Goal: Communication & Community: Answer question/provide support

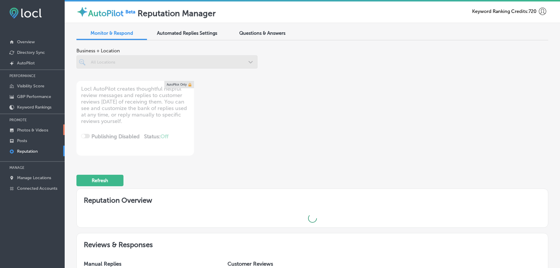
scroll to position [1, 0]
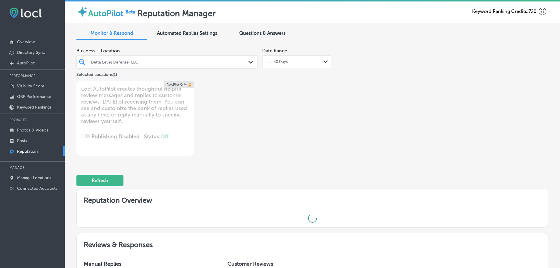
click at [320, 62] on div "Last 30 Days Path Created with Sketch." at bounding box center [296, 61] width 63 height 5
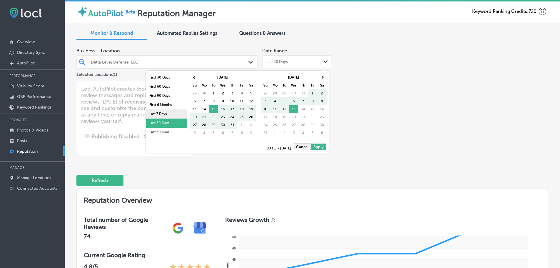
click at [158, 112] on li "Last 7 Days" at bounding box center [166, 113] width 41 height 9
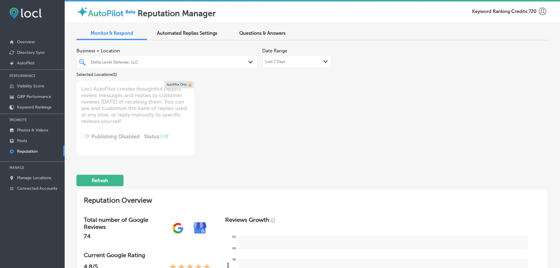
click at [248, 61] on icon "Path Created with Sketch." at bounding box center [250, 62] width 4 height 3
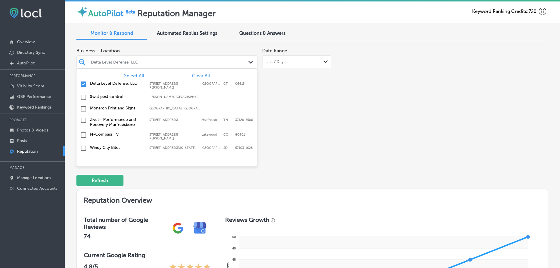
click at [128, 75] on span "Select All" at bounding box center [134, 76] width 20 height 6
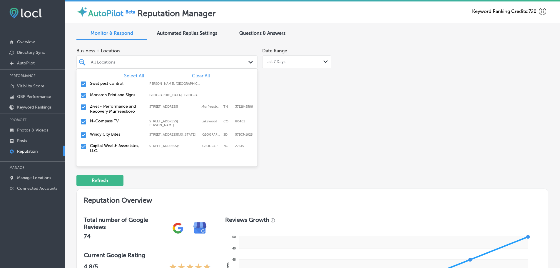
click at [111, 82] on label "Swat pest control" at bounding box center [116, 83] width 53 height 5
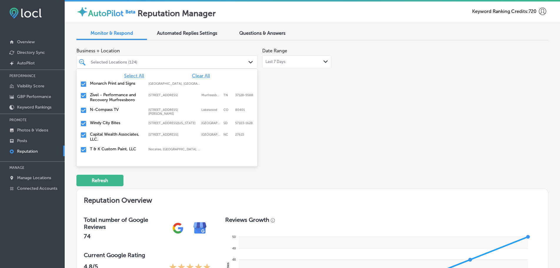
click at [111, 83] on label "Monarch Print and Signs" at bounding box center [116, 83] width 53 height 5
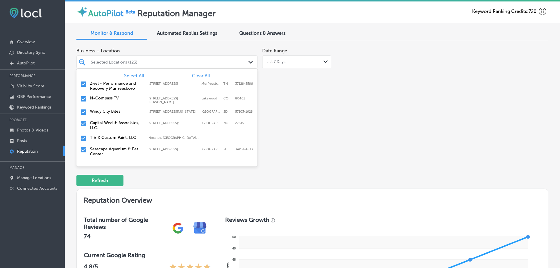
click at [111, 83] on label "Zivel - Performance and Recovery Murfreesboro" at bounding box center [116, 86] width 53 height 10
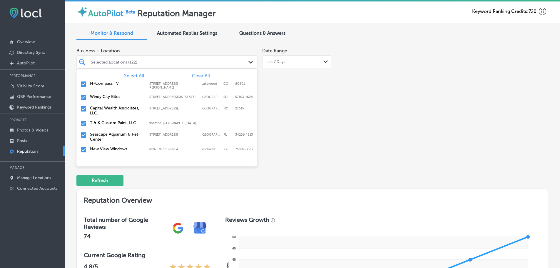
click at [111, 97] on label "Windy City Bites" at bounding box center [116, 96] width 53 height 5
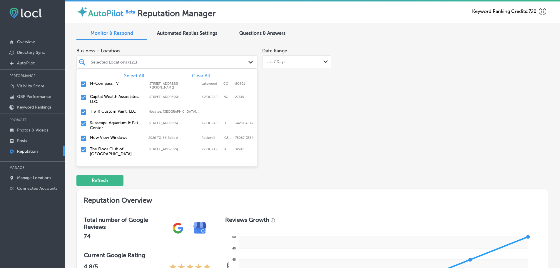
click at [107, 110] on label "T & K Custom Paint, LLC" at bounding box center [116, 111] width 53 height 5
click at [107, 110] on label "Seascape Aquarium & Pet Center" at bounding box center [116, 114] width 53 height 10
click at [107, 110] on label "New View Windows" at bounding box center [116, 111] width 53 height 5
click at [107, 110] on label "The Floor Club of [GEOGRAPHIC_DATA]" at bounding box center [116, 114] width 53 height 10
click at [107, 110] on label "Classic Roofing" at bounding box center [116, 111] width 53 height 5
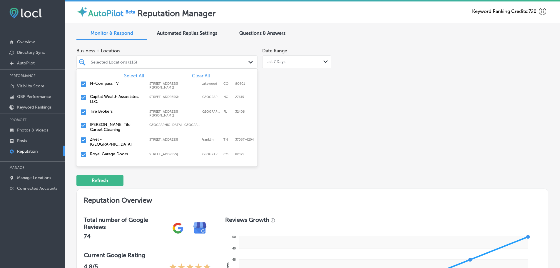
click at [107, 110] on label "Tire Brokers" at bounding box center [116, 111] width 53 height 5
click at [105, 140] on label "Royal Garage Doors" at bounding box center [116, 140] width 53 height 5
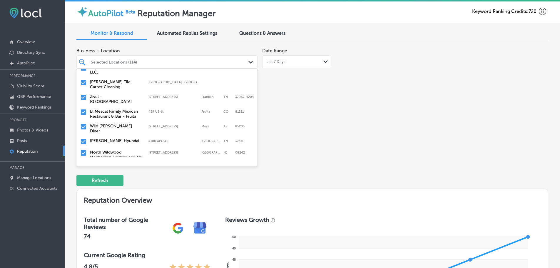
scroll to position [59, 0]
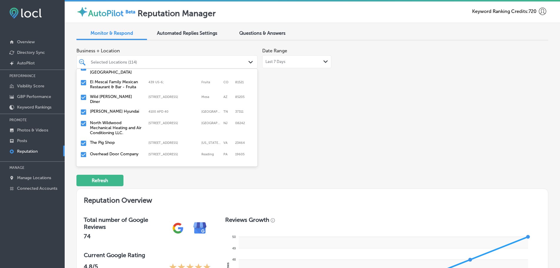
click at [105, 109] on label "[PERSON_NAME] Hyundai" at bounding box center [116, 111] width 53 height 5
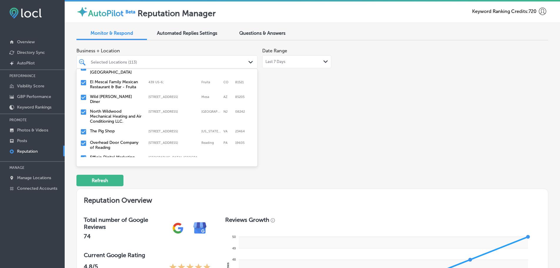
click at [105, 109] on label "North Wildwood Mechanical Heating and Air Conditioning LLC." at bounding box center [116, 116] width 53 height 15
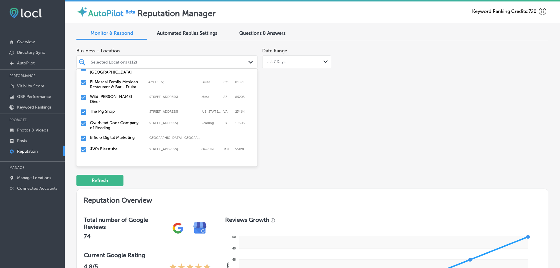
click at [105, 109] on label "The Pig Shop" at bounding box center [116, 111] width 53 height 5
click at [105, 109] on label "Overhead Door Company of Reading" at bounding box center [116, 114] width 53 height 10
click at [104, 120] on label "JW's Bierstube" at bounding box center [116, 122] width 53 height 5
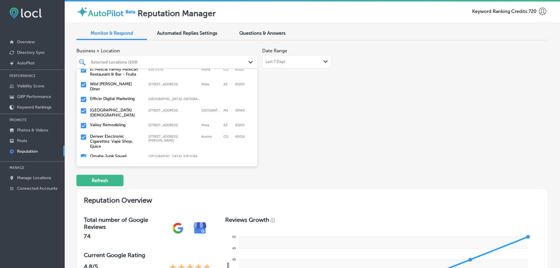
scroll to position [88, 0]
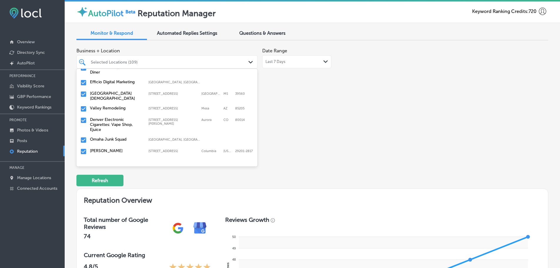
click at [113, 91] on label "[GEOGRAPHIC_DATA][DEMOGRAPHIC_DATA]" at bounding box center [116, 96] width 53 height 10
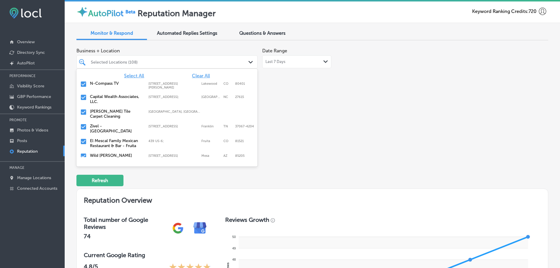
scroll to position [59, 0]
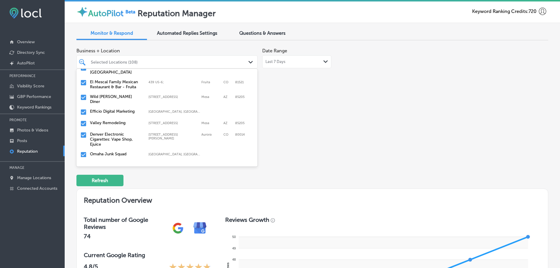
click at [97, 122] on div "Valley Remodeling [STREET_ADDRESS][GEOGRAPHIC_DATA][STREET_ADDRESS]" at bounding box center [167, 123] width 176 height 9
click at [111, 121] on label "Denver Electronic Cigarettes: Vape Shop, Ejuice" at bounding box center [116, 127] width 53 height 15
click at [111, 121] on label "Omaha Junk Squad" at bounding box center [116, 122] width 53 height 5
click at [105, 120] on label "[PERSON_NAME]" at bounding box center [116, 122] width 53 height 5
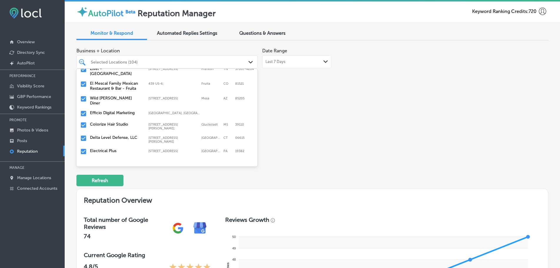
scroll to position [88, 0]
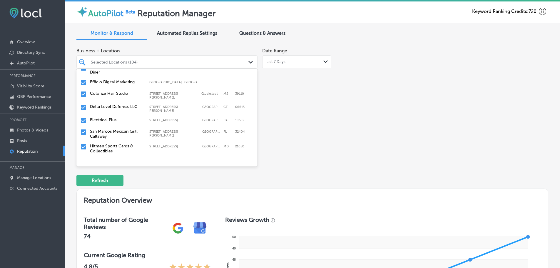
click at [108, 92] on label "Colorize Hair Studio" at bounding box center [116, 93] width 53 height 5
click at [103, 116] on label "San Marcos Mexican Grill Callaway" at bounding box center [116, 121] width 53 height 10
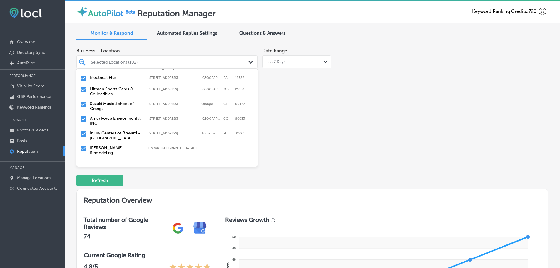
scroll to position [118, 0]
click at [106, 145] on label "[PERSON_NAME] Remodeling" at bounding box center [116, 150] width 53 height 10
click at [104, 145] on label "Prestige With Integrity Auto Repair" at bounding box center [116, 150] width 53 height 10
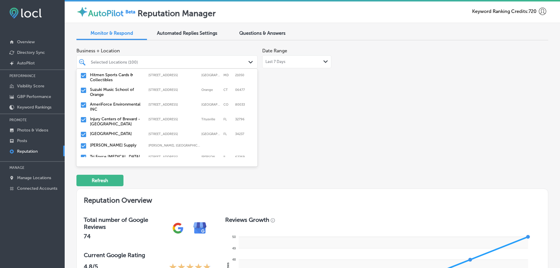
scroll to position [147, 0]
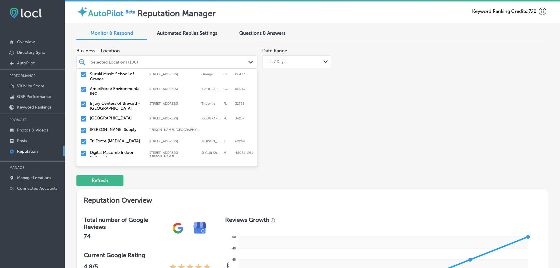
click at [108, 127] on label "[PERSON_NAME] Supply" at bounding box center [116, 129] width 53 height 5
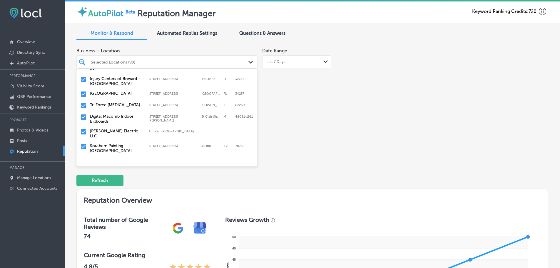
scroll to position [176, 0]
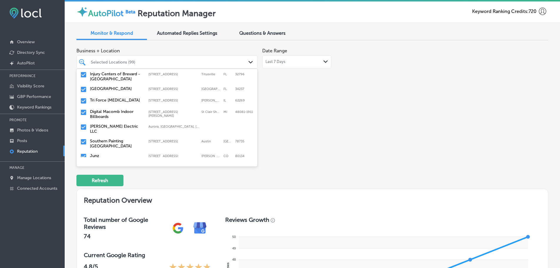
click at [107, 98] on label "Tri Force [MEDICAL_DATA]" at bounding box center [116, 100] width 53 height 5
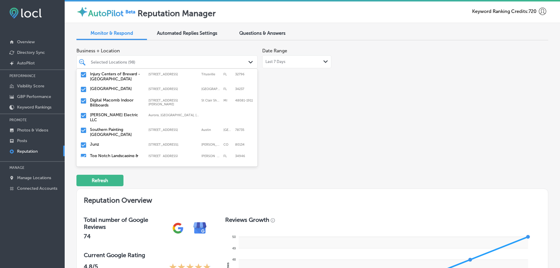
click at [112, 112] on label "[PERSON_NAME] Electric LLC" at bounding box center [116, 117] width 53 height 10
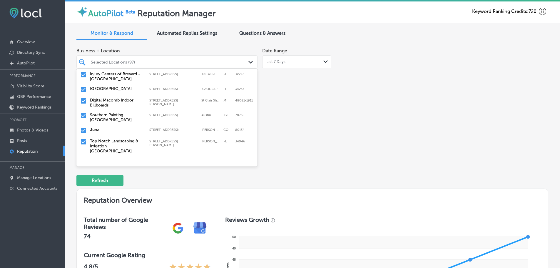
click at [112, 112] on label "Southern Painting [GEOGRAPHIC_DATA]" at bounding box center [116, 117] width 53 height 10
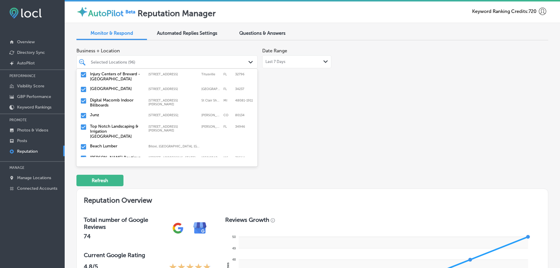
click at [103, 124] on label "Top Notch Landscaping & Irrigation [GEOGRAPHIC_DATA]" at bounding box center [116, 131] width 53 height 15
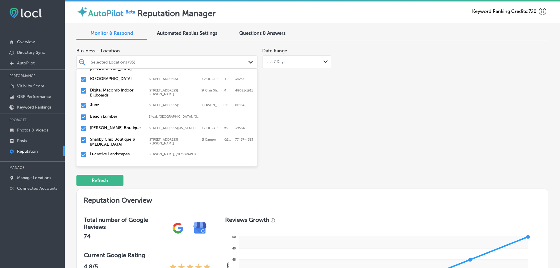
scroll to position [206, 0]
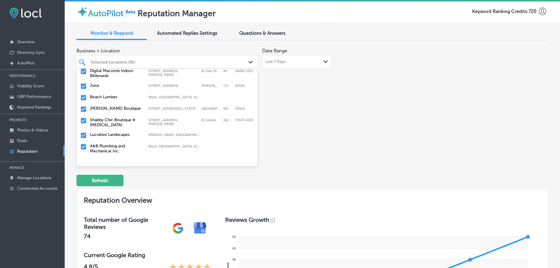
click at [107, 94] on label "Beach Lumber" at bounding box center [116, 96] width 53 height 5
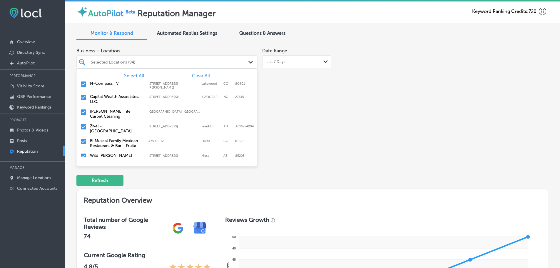
scroll to position [176, 0]
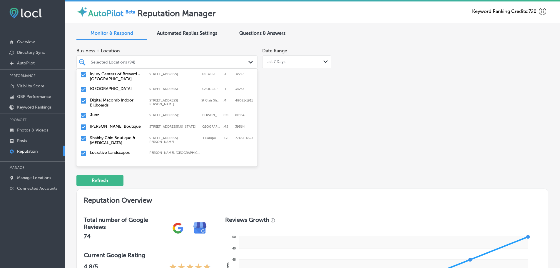
click at [106, 135] on label "Shabby Chic Boutique & [MEDICAL_DATA]" at bounding box center [116, 140] width 53 height 10
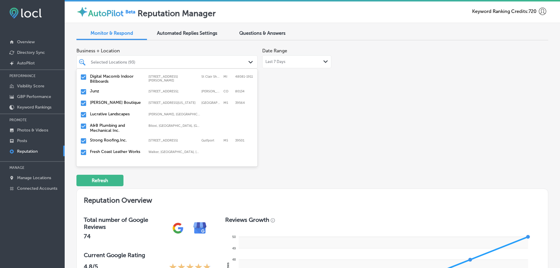
scroll to position [206, 0]
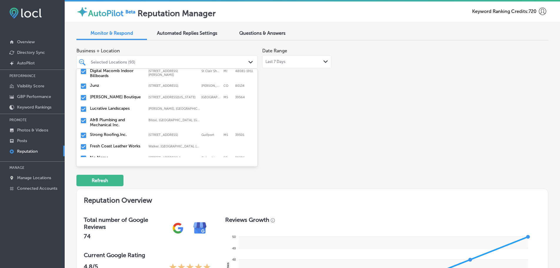
click at [108, 106] on label "Lucrative Landscapes" at bounding box center [116, 108] width 53 height 5
click at [103, 108] on label "A&B Plumbing and Mechanical Inc." at bounding box center [116, 111] width 53 height 10
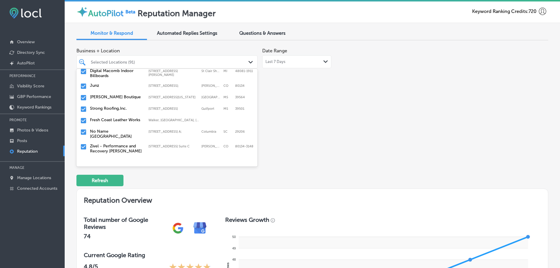
click at [98, 106] on div "Strong Roofing,Inc. [STREET_ADDRESS][GEOGRAPHIC_DATA][STREET_ADDRESS]" at bounding box center [167, 109] width 176 height 9
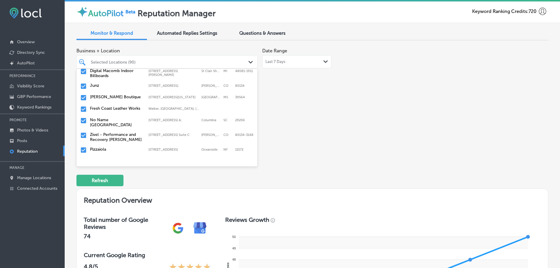
click at [103, 108] on label "Fresh Coast Leather Works" at bounding box center [116, 108] width 53 height 5
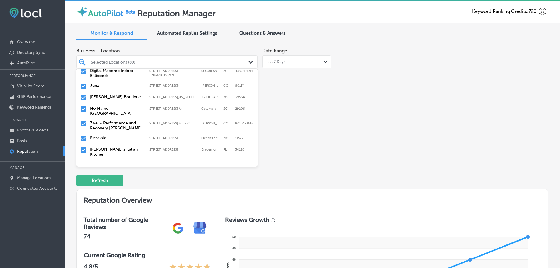
click at [103, 106] on div "No Name [GEOGRAPHIC_DATA] [STREET_ADDRESS] A;, Columbia, SC, 29206 [STREET_ADDR…" at bounding box center [167, 111] width 176 height 12
click at [103, 106] on label "Zivel - Performance and Recovery [PERSON_NAME]" at bounding box center [116, 111] width 53 height 10
click at [100, 117] on label "[PERSON_NAME]'s Italian Kitchen" at bounding box center [116, 122] width 53 height 10
click at [108, 130] on label "K Line Impact Windows and Doors Brevard" at bounding box center [116, 135] width 53 height 10
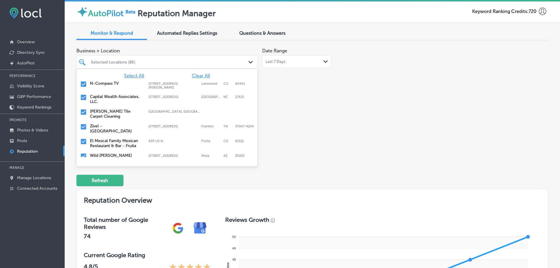
scroll to position [59, 0]
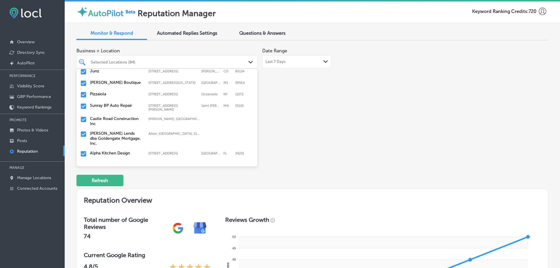
scroll to position [206, 0]
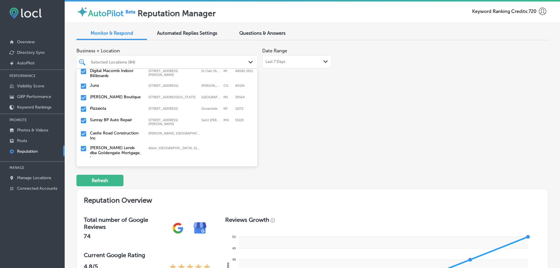
click at [108, 130] on label "Castle Road Construction Inc" at bounding box center [116, 135] width 53 height 10
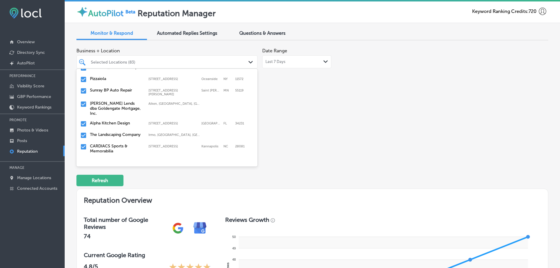
scroll to position [235, 0]
click at [113, 101] on label "[PERSON_NAME] Lends dba Goldengate Mortgage, Inc." at bounding box center [116, 108] width 53 height 15
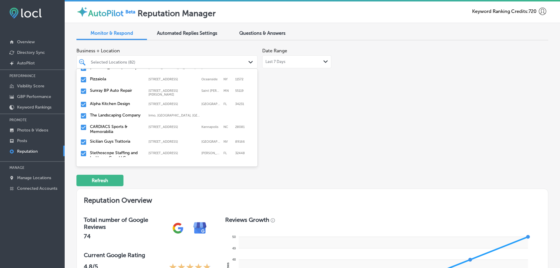
click at [104, 113] on label "The Landscaping Company" at bounding box center [116, 115] width 53 height 5
click at [105, 113] on label "CARDIACS Sports & Memorabilia" at bounding box center [116, 118] width 53 height 10
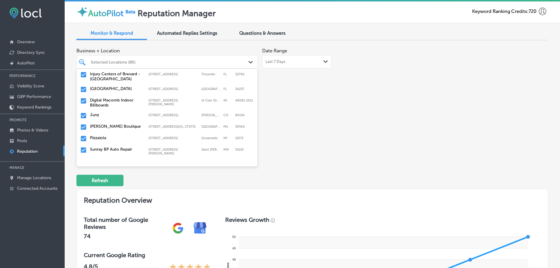
scroll to position [206, 0]
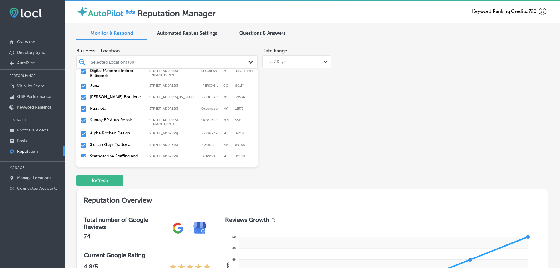
click at [112, 142] on label "Sicilian Guys Trattoria" at bounding box center [116, 144] width 53 height 5
click at [102, 144] on label "Stethoscope Staffing and In-Home Care LLC" at bounding box center [116, 147] width 53 height 10
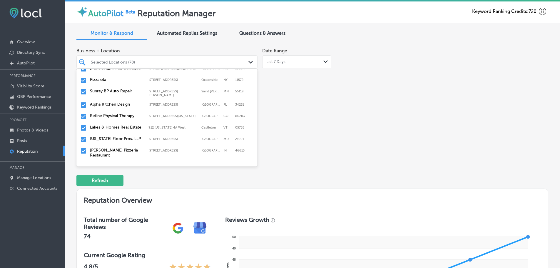
scroll to position [235, 0]
click at [102, 113] on label "Refine Physical Therapy" at bounding box center [116, 115] width 53 height 5
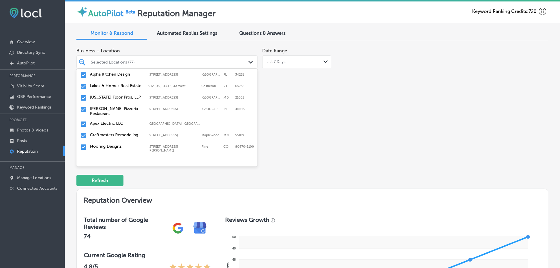
click at [111, 95] on label "[US_STATE] Floor Pros, LLP" at bounding box center [116, 97] width 53 height 5
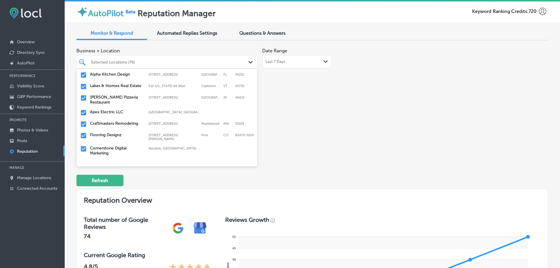
scroll to position [235, 0]
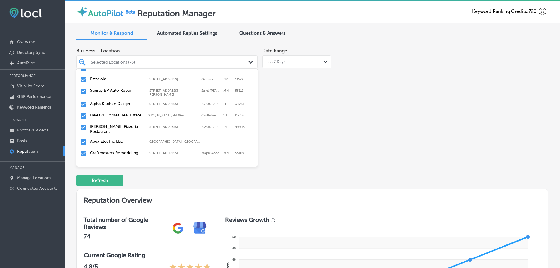
click at [104, 128] on label "[PERSON_NAME] Pizzeria Restaurant" at bounding box center [116, 129] width 53 height 10
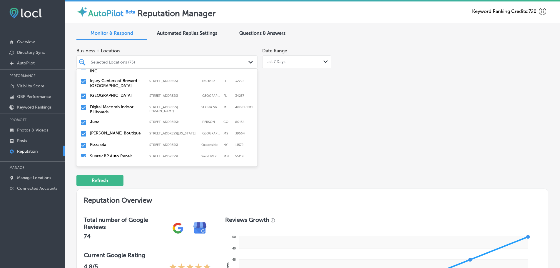
scroll to position [176, 0]
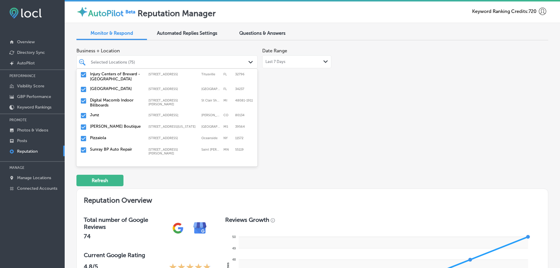
click at [110, 194] on label "Craftmasters Remodeling" at bounding box center [116, 196] width 53 height 5
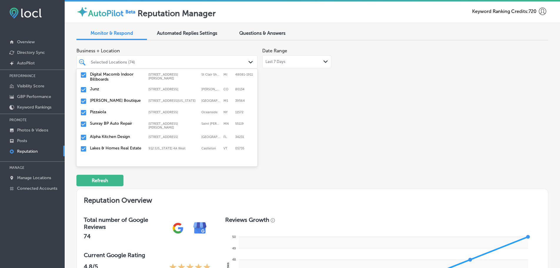
scroll to position [235, 0]
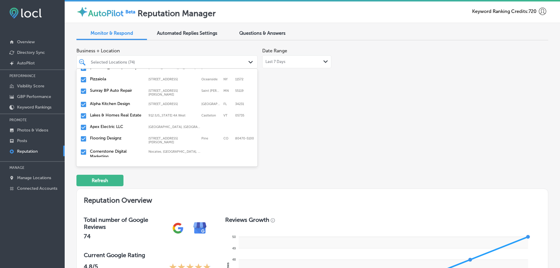
click at [113, 124] on label "Apex Electric LLC" at bounding box center [116, 126] width 53 height 5
click at [107, 124] on label "Flooring Designz" at bounding box center [116, 126] width 53 height 5
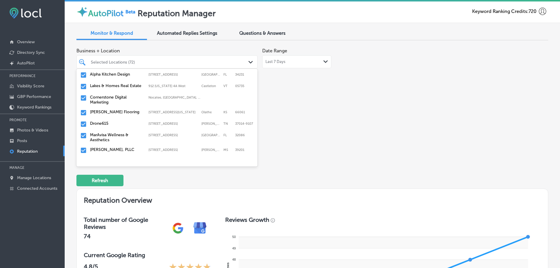
scroll to position [294, 0]
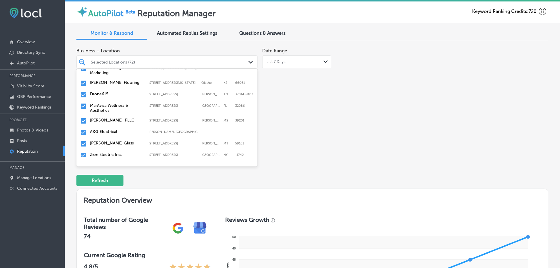
click at [104, 80] on label "[PERSON_NAME] Flooring" at bounding box center [116, 82] width 53 height 5
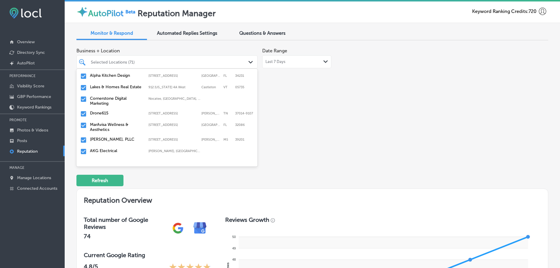
scroll to position [265, 0]
click at [103, 109] on label "Drone615" at bounding box center [116, 111] width 53 height 5
click at [107, 109] on label "MarAvisa Wellness & Aesthetics" at bounding box center [116, 114] width 53 height 10
click at [107, 109] on label "[PERSON_NAME], PLLC" at bounding box center [116, 111] width 53 height 5
click at [107, 109] on label "AKG Electrical" at bounding box center [116, 111] width 53 height 5
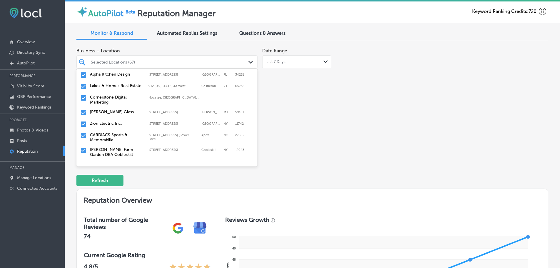
click at [103, 132] on label "CARDIACS Sports & Memorabilia" at bounding box center [116, 137] width 53 height 10
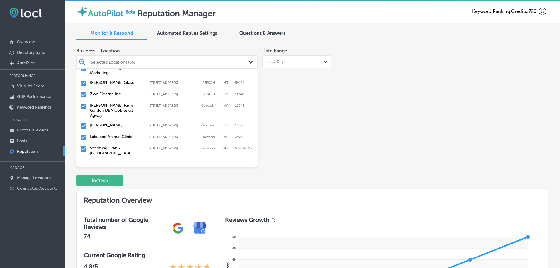
click at [107, 106] on label "[PERSON_NAME] Farm Garden DBA Cobleskill Agway" at bounding box center [116, 110] width 53 height 15
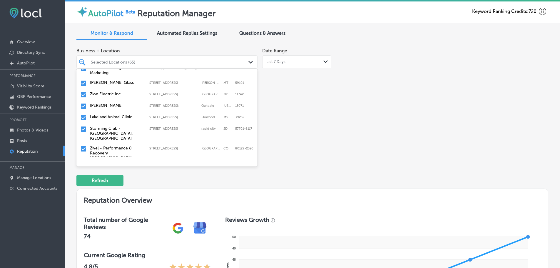
click at [108, 114] on label "Lakeland Animal Clinic" at bounding box center [116, 116] width 53 height 5
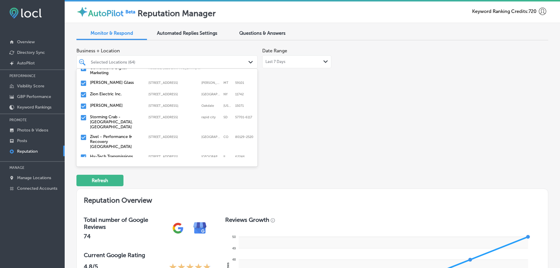
click at [107, 114] on label "Storming Crab - [GEOGRAPHIC_DATA], [GEOGRAPHIC_DATA]" at bounding box center [116, 121] width 53 height 15
click at [109, 114] on label "Zivel - Performance & Recovery [GEOGRAPHIC_DATA]" at bounding box center [116, 121] width 53 height 15
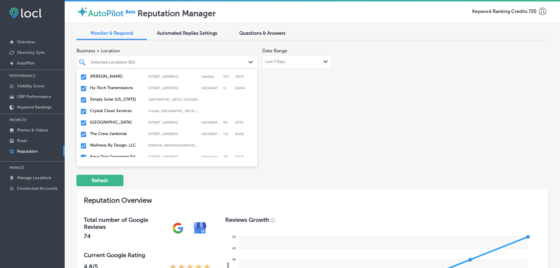
scroll to position [323, 0]
click at [106, 96] on label "Simply Solar [US_STATE]" at bounding box center [116, 98] width 53 height 5
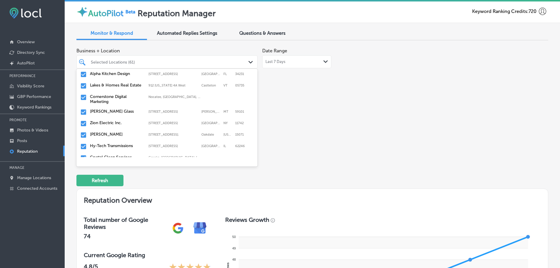
scroll to position [294, 0]
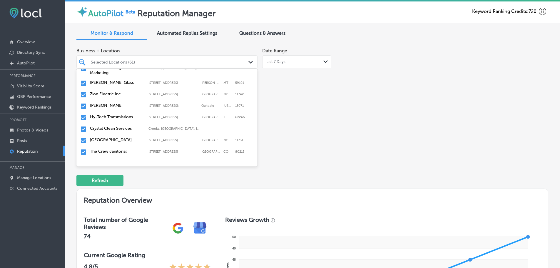
click at [112, 126] on label "Crystal Clean Services" at bounding box center [116, 128] width 53 height 5
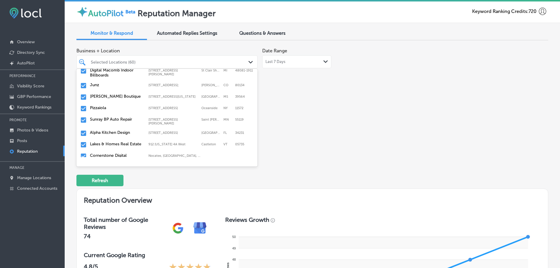
scroll to position [235, 0]
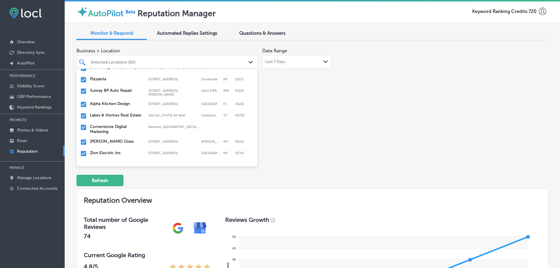
click at [105, 196] on label "The Crew Janitorial" at bounding box center [116, 198] width 53 height 5
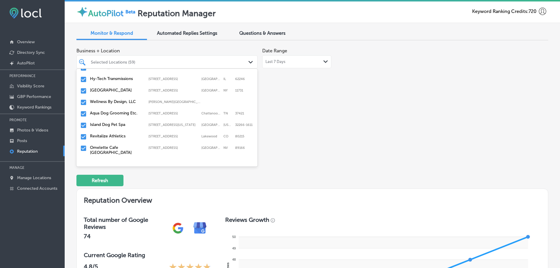
scroll to position [353, 0]
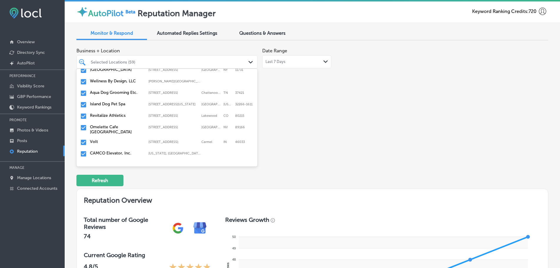
click at [109, 106] on label "Island Dog Pet Spa" at bounding box center [116, 103] width 53 height 5
click at [110, 106] on label "Revitalize Athletics" at bounding box center [116, 103] width 53 height 5
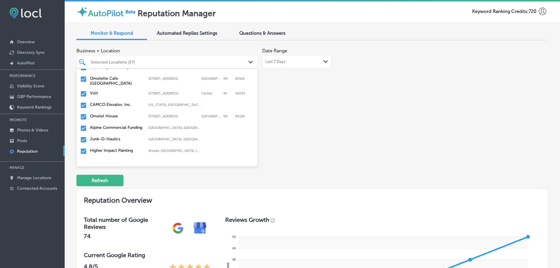
scroll to position [382, 0]
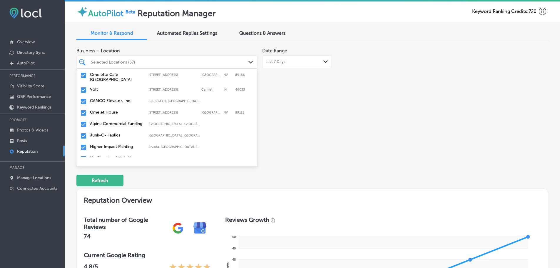
click at [91, 93] on div "Volt [STREET_ADDRESS] [STREET_ADDRESS]" at bounding box center [167, 90] width 176 height 9
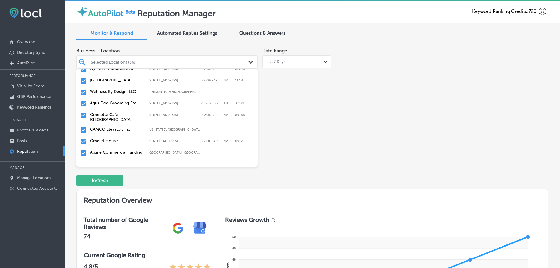
scroll to position [353, 0]
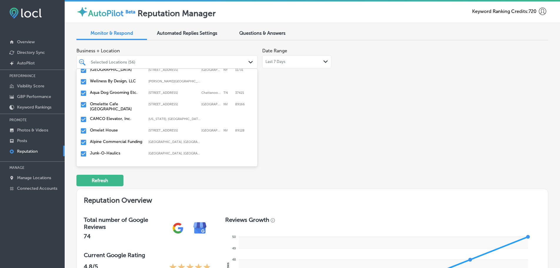
click at [111, 119] on label "CAMCO Elevator, Inc." at bounding box center [116, 118] width 53 height 5
click at [108, 119] on label "Omelet House" at bounding box center [116, 118] width 53 height 5
click at [105, 121] on label "Alpine Commercial Funding" at bounding box center [116, 118] width 53 height 5
click at [107, 119] on label "Junk-O-Haulics" at bounding box center [116, 118] width 53 height 5
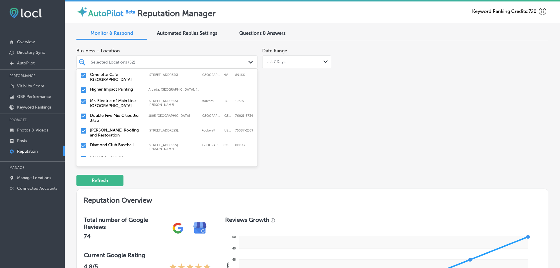
click at [101, 103] on label "Mr. Electric of Main Line-[GEOGRAPHIC_DATA]" at bounding box center [116, 103] width 53 height 10
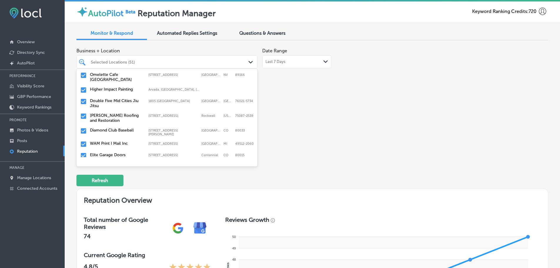
click at [111, 104] on label "Double Five Mid Cities Jiu Jitsu" at bounding box center [116, 103] width 53 height 10
click at [102, 103] on label "[PERSON_NAME] Roofing and Restoration" at bounding box center [116, 103] width 53 height 10
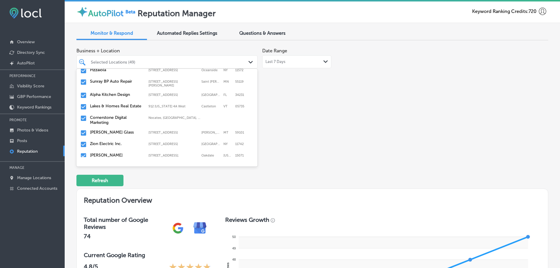
scroll to position [265, 0]
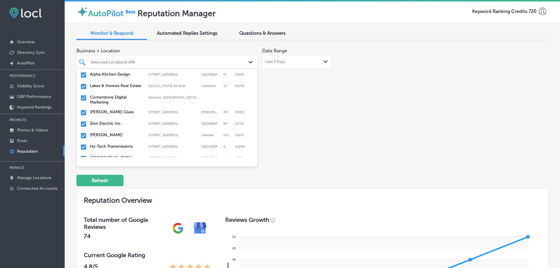
click at [111, 132] on label "[PERSON_NAME]" at bounding box center [116, 134] width 53 height 5
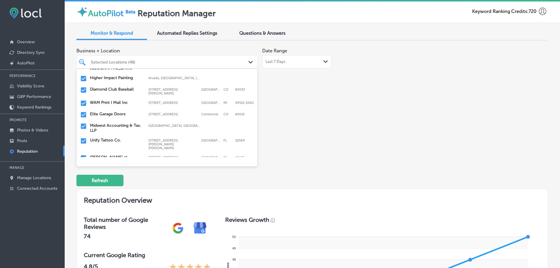
scroll to position [353, 0]
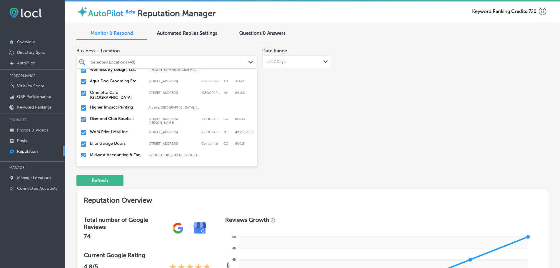
click at [106, 120] on label "Diamond Club Baseball" at bounding box center [116, 118] width 53 height 5
click at [106, 131] on label "Elite Garage Doors" at bounding box center [116, 130] width 53 height 5
click at [101, 131] on label "Midwest Accounting & Tax, LLP" at bounding box center [116, 133] width 53 height 10
click at [109, 130] on label "Unify Tattoo Co." at bounding box center [116, 130] width 53 height 5
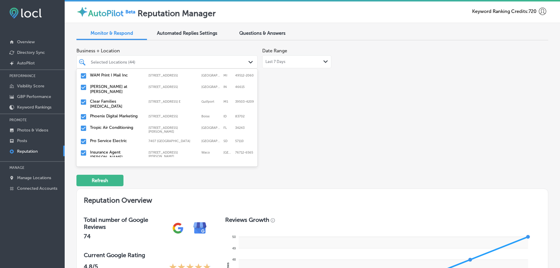
scroll to position [382, 0]
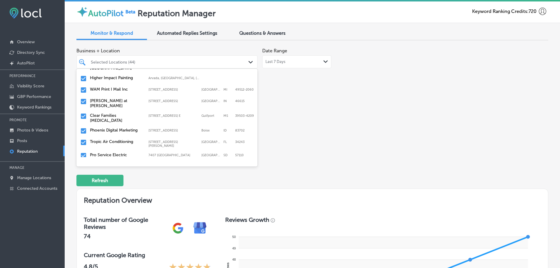
click at [112, 103] on label "[PERSON_NAME] at [PERSON_NAME]" at bounding box center [116, 103] width 53 height 10
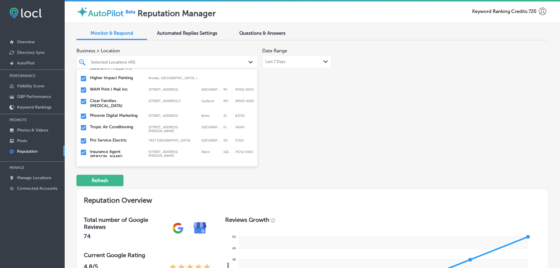
click at [111, 104] on label "Clear Families [MEDICAL_DATA]" at bounding box center [116, 103] width 53 height 10
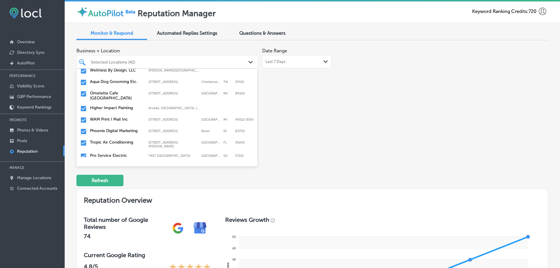
scroll to position [353, 0]
click at [113, 130] on label "Phoenix Digital Marketing" at bounding box center [116, 130] width 53 height 5
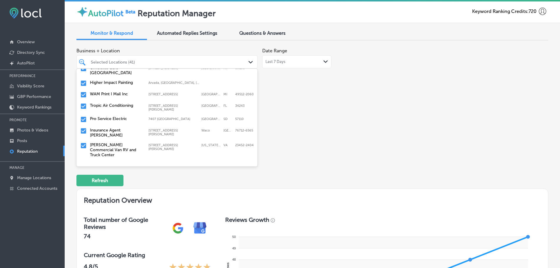
scroll to position [382, 0]
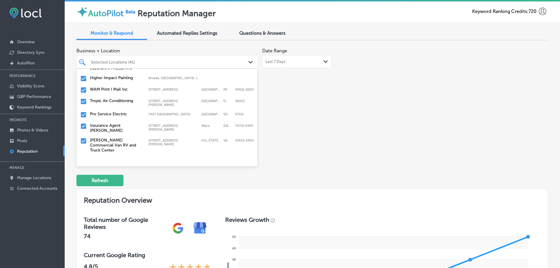
click at [108, 101] on label "Tropic Air Conditioning" at bounding box center [116, 100] width 53 height 5
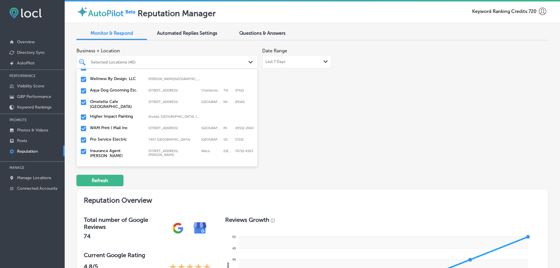
scroll to position [357, 0]
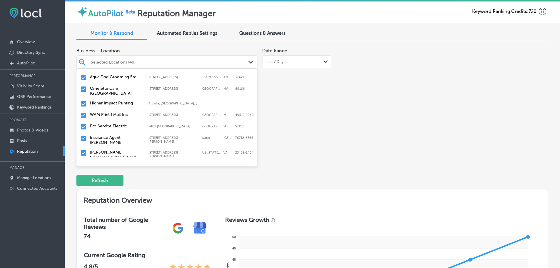
click at [109, 127] on label "Pro Service Electric" at bounding box center [116, 125] width 53 height 5
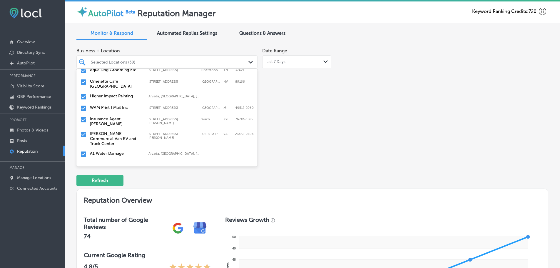
scroll to position [382, 0]
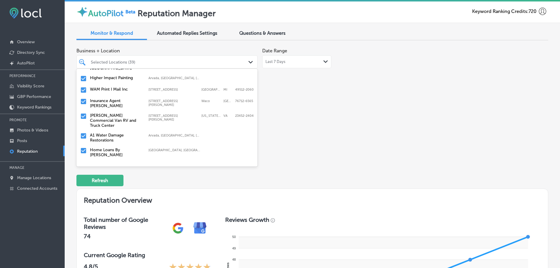
click at [114, 103] on label "Insurance Agent [PERSON_NAME]" at bounding box center [116, 103] width 53 height 10
click at [113, 106] on label "[PERSON_NAME] Commercial Van RV and Truck Center" at bounding box center [116, 105] width 53 height 15
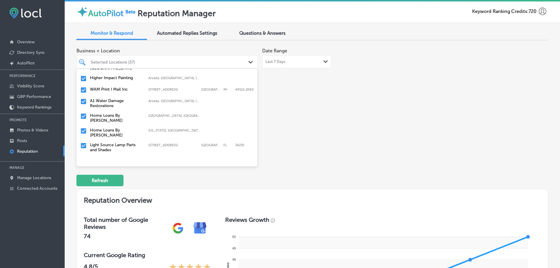
click at [108, 114] on div "Home Loans By [PERSON_NAME], [GEOGRAPHIC_DATA], [GEOGRAPHIC_DATA] | [GEOGRAPHIC…" at bounding box center [167, 118] width 176 height 12
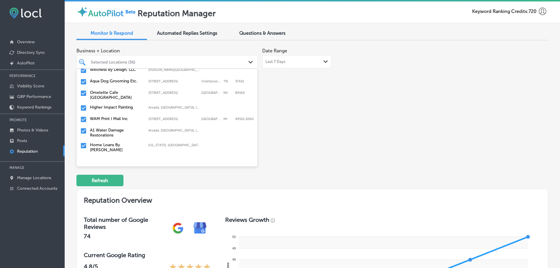
scroll to position [411, 0]
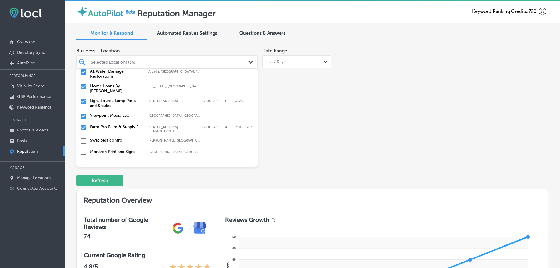
click at [109, 88] on label "Home Loans By [PERSON_NAME]" at bounding box center [116, 88] width 53 height 10
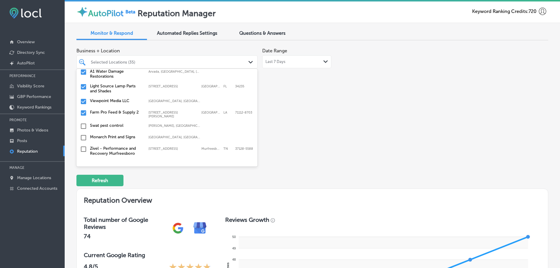
click at [117, 112] on label "Farm Pro Feed & Supply 2" at bounding box center [116, 112] width 53 height 5
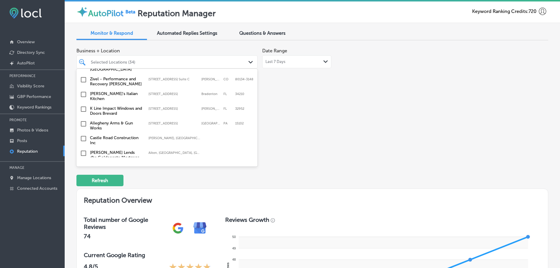
scroll to position [941, 0]
click at [106, 119] on label "Allegheny Arms & Gun Works" at bounding box center [116, 124] width 53 height 10
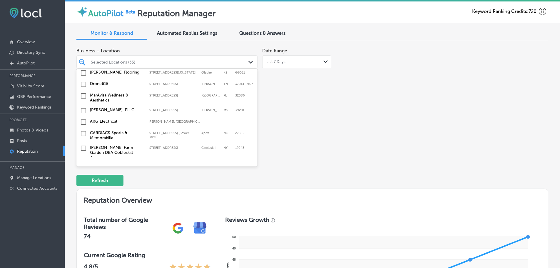
scroll to position [1176, 0]
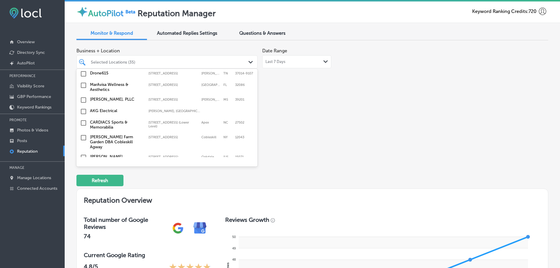
click at [100, 154] on label "[PERSON_NAME]" at bounding box center [116, 156] width 53 height 5
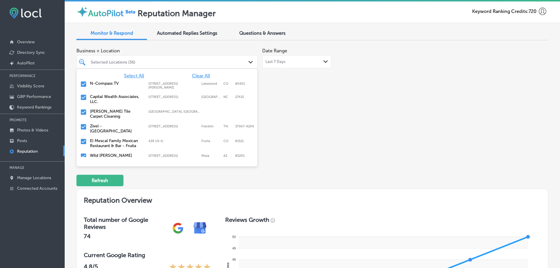
click at [323, 127] on div "Business + Location option [STREET_ADDRESS]. [STREET_ADDRESS]. 126 results avai…" at bounding box center [217, 100] width 283 height 111
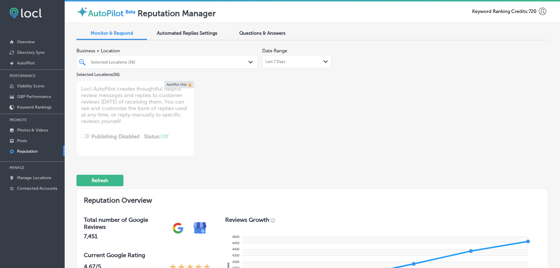
scroll to position [206, 0]
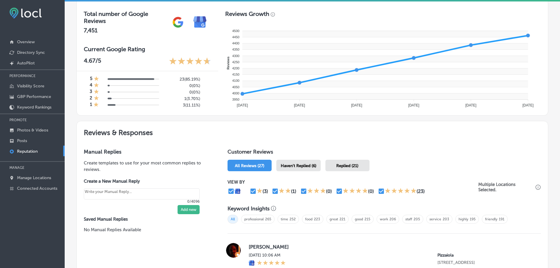
click at [300, 164] on span "Haven't Replied (6)" at bounding box center [299, 165] width 36 height 5
type textarea "x"
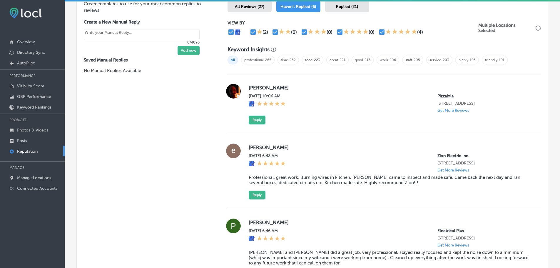
scroll to position [382, 0]
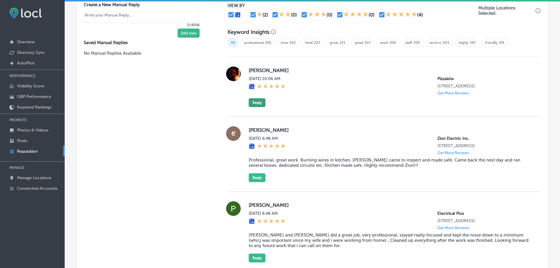
click at [257, 103] on button "Reply" at bounding box center [257, 102] width 17 height 9
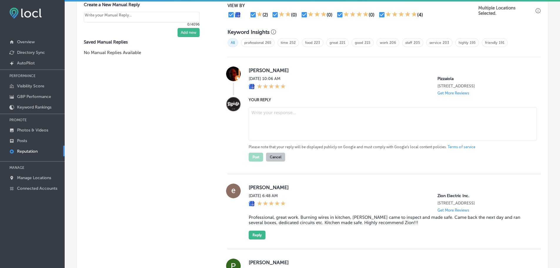
click at [255, 132] on textarea at bounding box center [393, 124] width 288 height 34
drag, startPoint x: 281, startPoint y: 146, endPoint x: 284, endPoint y: 140, distance: 7.1
click at [281, 141] on textarea at bounding box center [393, 124] width 288 height 34
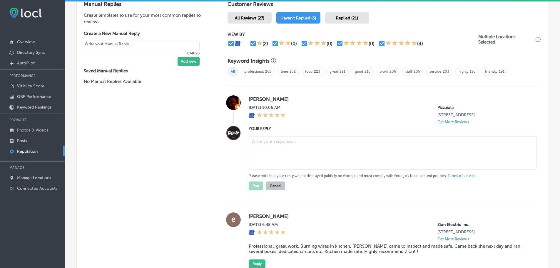
paste textarea "Thank you, [[PERSON_NAME]’s Name], for the fantastic 5-star review! We're so ha…"
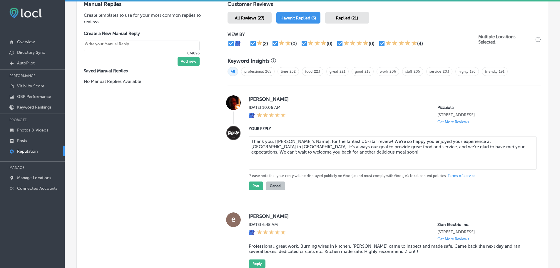
drag, startPoint x: 312, startPoint y: 142, endPoint x: 271, endPoint y: 143, distance: 40.9
click at [271, 143] on textarea "Thank you, [[PERSON_NAME]’s Name], for the fantastic 5-star review! We're so ha…" at bounding box center [393, 153] width 288 height 34
click at [272, 142] on textarea "Thank you, for the fantastic 5-star review! We're so happy you enjoyed your exp…" at bounding box center [393, 153] width 288 height 34
click at [333, 141] on textarea "Thank you for the fantastic 5-star review! We're so happy you enjoyed your expe…" at bounding box center [393, 153] width 288 height 34
drag, startPoint x: 332, startPoint y: 141, endPoint x: 287, endPoint y: 140, distance: 45.0
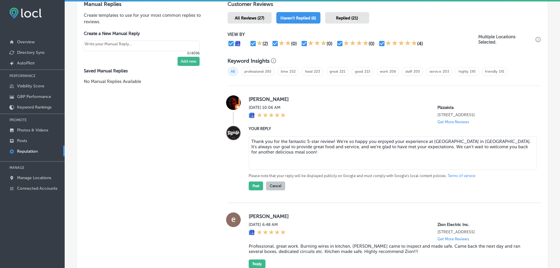
click at [287, 140] on textarea "Thank you for the fantastic 5-star review! We're so happy you enjoyed your expe…" at bounding box center [393, 153] width 288 height 34
type textarea "Thank you for the 5 stars, [PERSON_NAME]! We're so happy you enjoyed your exper…"
click at [254, 187] on button "Post" at bounding box center [256, 185] width 14 height 9
type textarea "x"
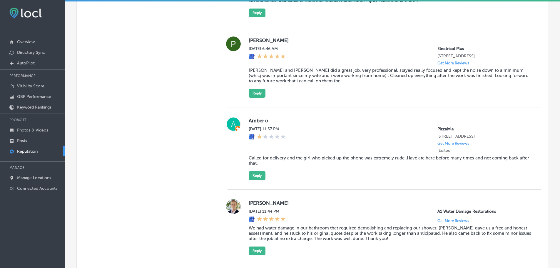
scroll to position [500, 0]
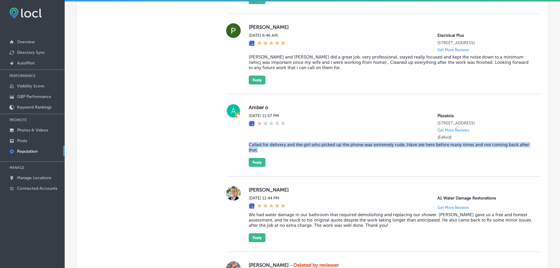
drag, startPoint x: 246, startPoint y: 146, endPoint x: 267, endPoint y: 151, distance: 21.7
click at [267, 151] on div "Amber o [DATE] 11:57 PM Pizzaiola [STREET_ADDRESS] Get More Reviews (Edited) Ca…" at bounding box center [383, 134] width 313 height 63
copy blockquote "Called for delivery and the girl who picked up the phone was extremely rude..Ha…"
click at [203, 134] on div "Manual Replies Create templates to use for your most common replies to reviews.…" at bounding box center [146, 169] width 139 height 644
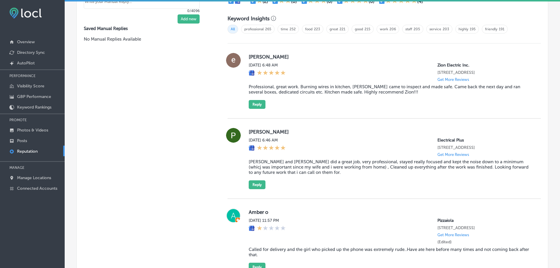
scroll to position [383, 0]
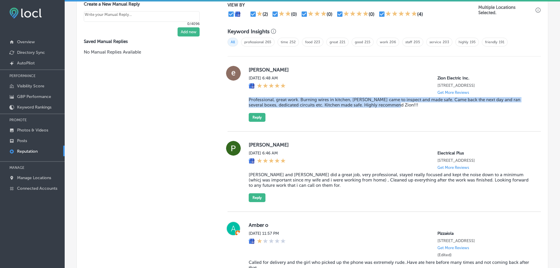
drag, startPoint x: 245, startPoint y: 99, endPoint x: 394, endPoint y: 104, distance: 149.1
click at [394, 104] on div "[PERSON_NAME] [DATE] 6:48 AM Zion Electric Inc. [STREET_ADDRESS] Get More Revie…" at bounding box center [383, 94] width 313 height 56
copy blockquote "Professional, great work. Burning wires in kitchen, [PERSON_NAME] came to inspe…"
click at [254, 118] on button "Reply" at bounding box center [257, 117] width 17 height 9
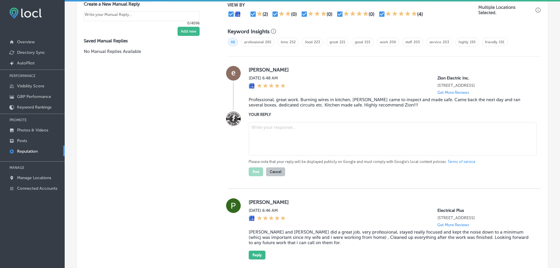
click at [265, 129] on textarea at bounding box center [393, 139] width 288 height 34
paste textarea "Thank you for the fantastic review! We're so glad to hear that [PERSON_NAME] wa…"
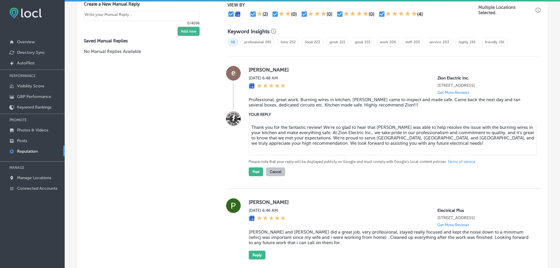
click at [319, 128] on textarea "Thank you for the fantastic review! We're so glad to hear that [PERSON_NAME] wa…" at bounding box center [393, 139] width 288 height 34
drag, startPoint x: 287, startPoint y: 128, endPoint x: 319, endPoint y: 126, distance: 32.4
click at [319, 126] on textarea "Thank you for the fantastic review, [PERSON_NAME]! We're so glad to hear that […" at bounding box center [393, 139] width 288 height 34
type textarea "Thank you for the great feedback, [PERSON_NAME]! We're so glad to hear that [PE…"
click at [253, 175] on button "Post" at bounding box center [256, 171] width 14 height 9
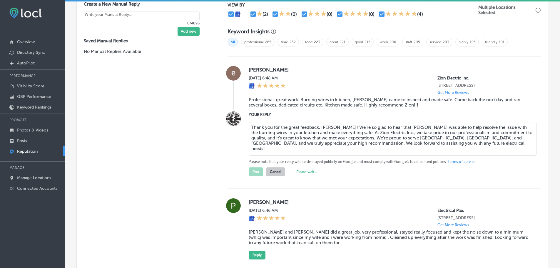
type textarea "x"
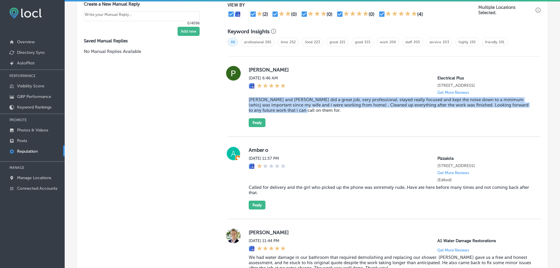
drag, startPoint x: 244, startPoint y: 100, endPoint x: 314, endPoint y: 109, distance: 70.6
click at [314, 109] on div "[PERSON_NAME] [DATE] 6:46 AM Electrical Plus [STREET_ADDRESS] Get More Reviews …" at bounding box center [383, 96] width 313 height 61
copy blockquote "[PERSON_NAME] and [PERSON_NAME] did a great job, very professional, stayed real…"
click at [251, 120] on button "Reply" at bounding box center [257, 122] width 17 height 9
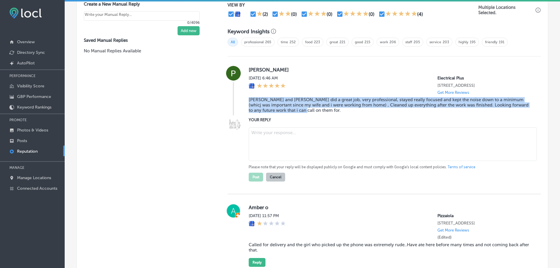
click at [266, 140] on textarea at bounding box center [393, 144] width 288 height 34
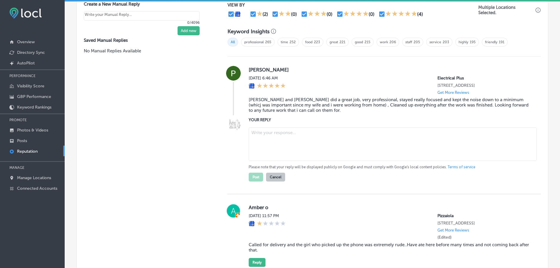
paste textarea "Thank you, [Reviewer’s Name], for the wonderful review! We’re so glad [PERSON_N…"
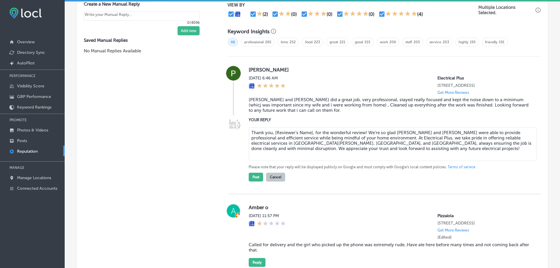
drag, startPoint x: 271, startPoint y: 133, endPoint x: 312, endPoint y: 132, distance: 40.9
click at [312, 132] on textarea "Thank you, [Reviewer’s Name], for the wonderful review! We’re so glad [PERSON_N…" at bounding box center [393, 144] width 288 height 34
click at [322, 133] on textarea "Thank you for the wonderful review! We’re so glad [PERSON_NAME] and [PERSON_NAM…" at bounding box center [393, 144] width 288 height 34
type textarea "Thank you for the wonderful review, [PERSON_NAME]! We’re so glad [PERSON_NAME] …"
click at [249, 177] on button "Post" at bounding box center [256, 177] width 14 height 9
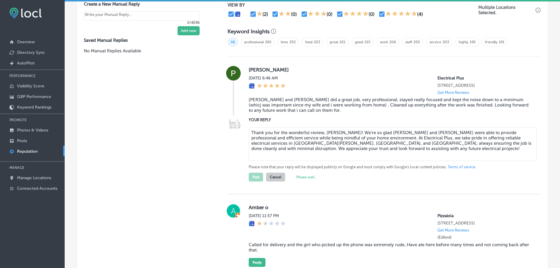
type textarea "x"
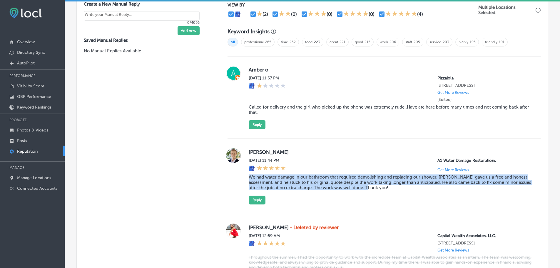
drag, startPoint x: 247, startPoint y: 178, endPoint x: 391, endPoint y: 185, distance: 144.5
click at [391, 185] on div "[PERSON_NAME] [DATE] 11:44 PM A1 Water Damage Restorations Get More Reviews We …" at bounding box center [383, 176] width 313 height 56
copy blockquote "We had water damage in our bathroom that required demolishing and replacing our…"
click at [252, 200] on button "Reply" at bounding box center [257, 199] width 17 height 9
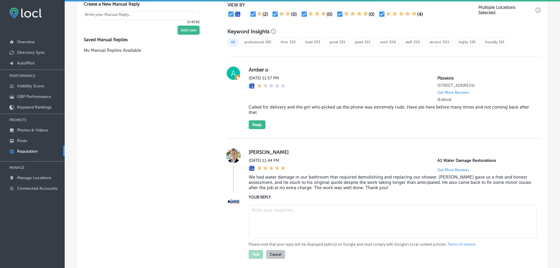
click at [275, 211] on textarea at bounding box center [393, 222] width 288 height 34
paste textarea "Thank you so much for sharing your experience! We're so glad [PERSON_NAME] was …"
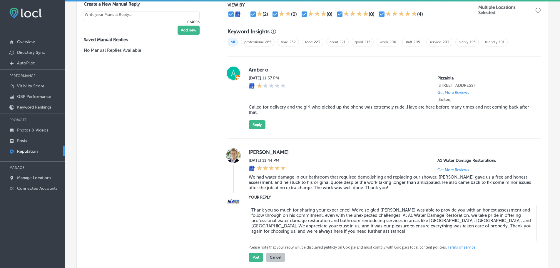
click at [347, 210] on textarea "Thank you so much for sharing your experience! We're so glad [PERSON_NAME] was …" at bounding box center [393, 223] width 288 height 36
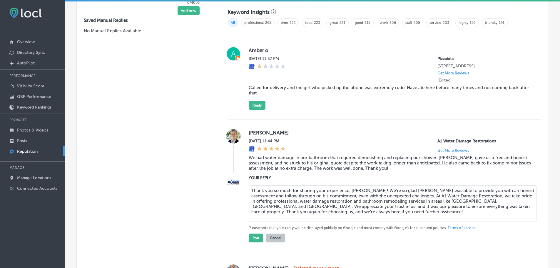
scroll to position [441, 0]
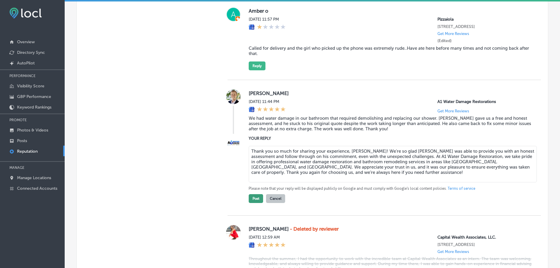
type textarea "Thank you so much for sharing your experience, [PERSON_NAME]! We're so glad [PE…"
click at [253, 199] on button "Post" at bounding box center [256, 198] width 14 height 9
type textarea "x"
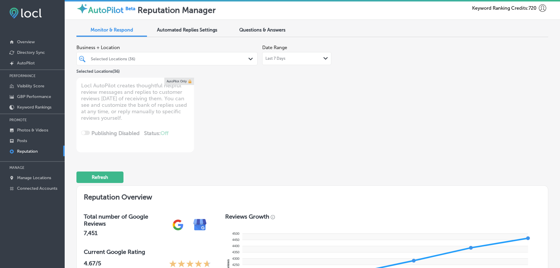
scroll to position [0, 0]
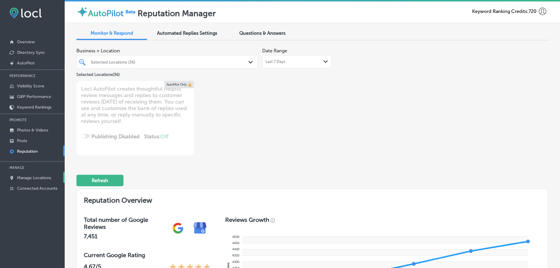
click at [27, 176] on p "Manage Locations" at bounding box center [34, 177] width 34 height 5
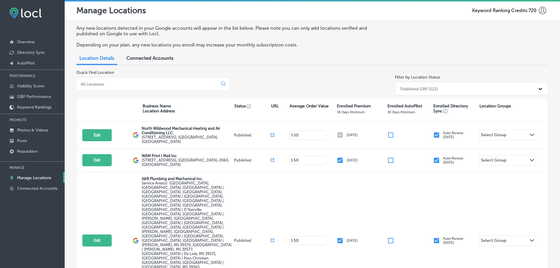
click at [147, 83] on input at bounding box center [148, 83] width 136 height 5
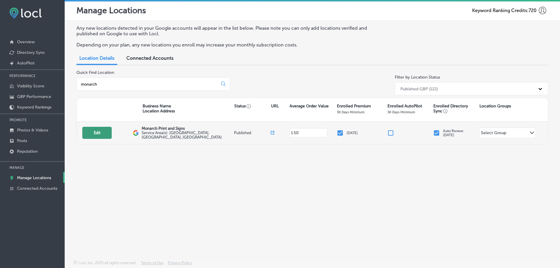
type input "monarch"
click at [106, 135] on button "Edit" at bounding box center [96, 133] width 29 height 12
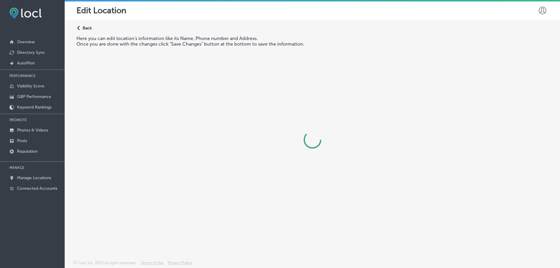
select select "US"
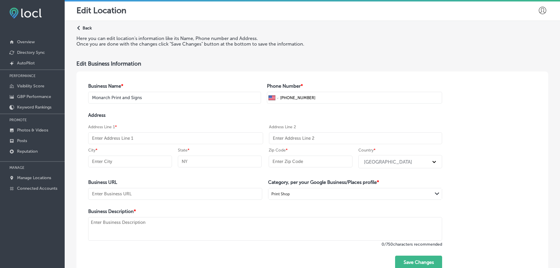
click at [78, 28] on icon "Path Created with Sketch." at bounding box center [78, 28] width 3 height 4
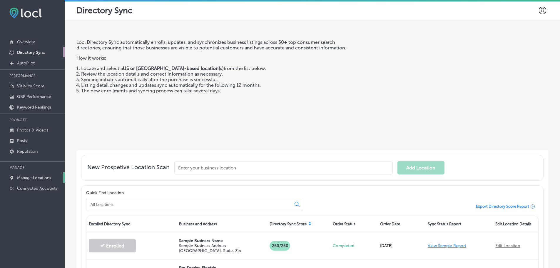
click at [39, 178] on p "Manage Locations" at bounding box center [34, 177] width 34 height 5
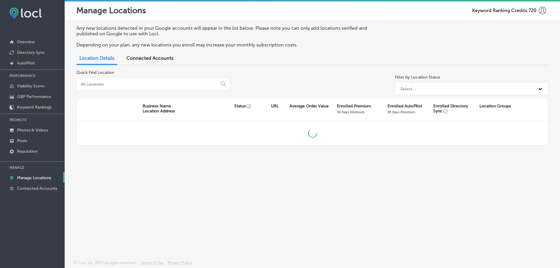
click at [119, 86] on input at bounding box center [148, 83] width 136 height 5
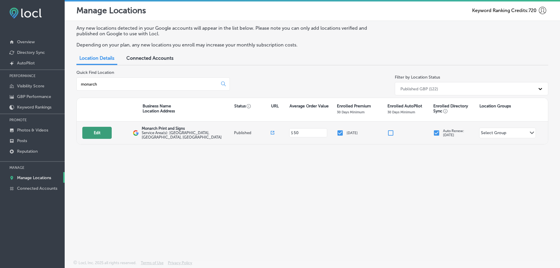
type input "monarch"
click at [89, 133] on button "Edit" at bounding box center [96, 133] width 29 height 12
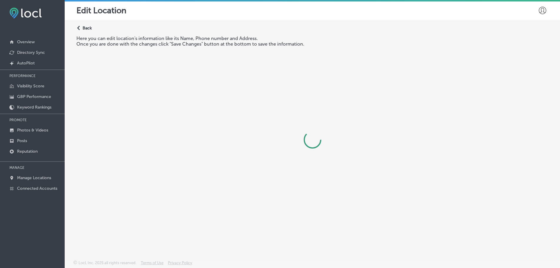
select select "US"
